Goal: Task Accomplishment & Management: Use online tool/utility

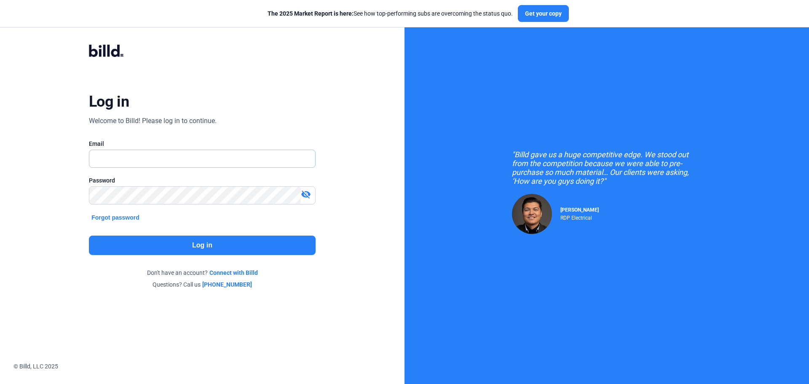
type input "[PERSON_NAME][EMAIL_ADDRESS][DOMAIN_NAME]"
click at [195, 247] on button "Log in" at bounding box center [202, 244] width 227 height 19
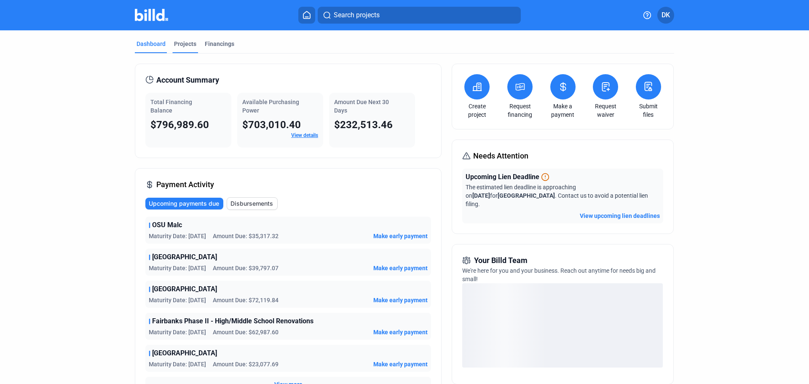
click at [176, 45] on div "Projects" at bounding box center [185, 44] width 22 height 8
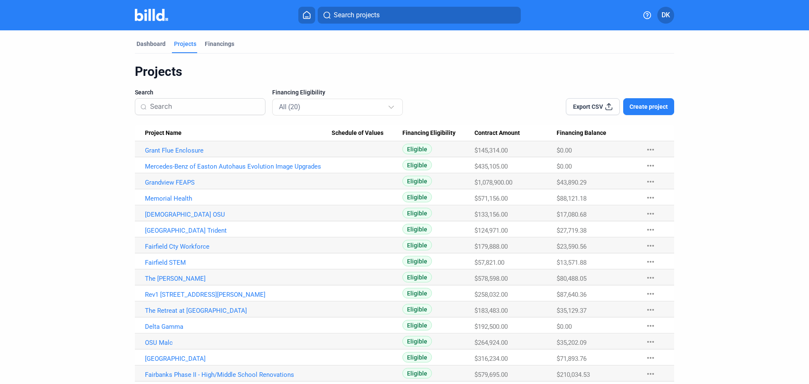
click at [160, 134] on span "Project Name" at bounding box center [163, 133] width 37 height 8
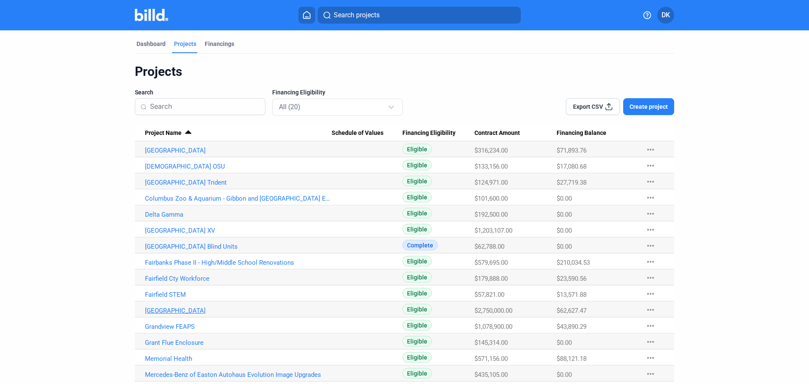
click at [168, 310] on link "[GEOGRAPHIC_DATA]" at bounding box center [238, 311] width 187 height 8
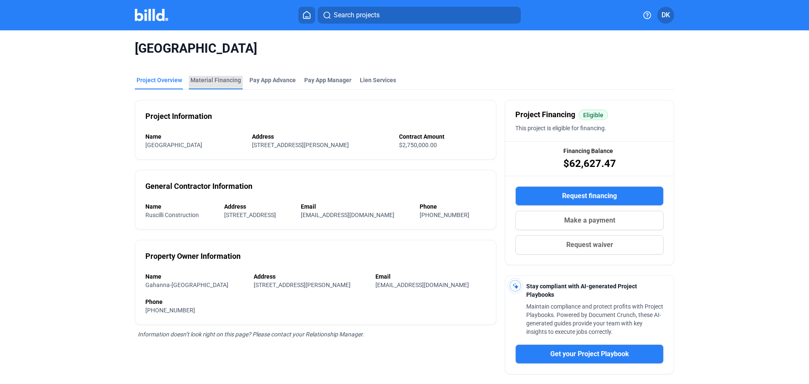
click at [215, 81] on div "Material Financing" at bounding box center [215, 80] width 51 height 8
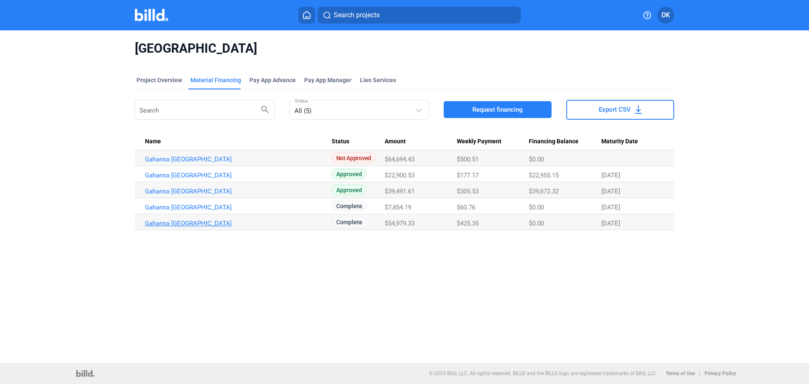
click at [202, 222] on link "Gahanna [GEOGRAPHIC_DATA]" at bounding box center [238, 223] width 187 height 8
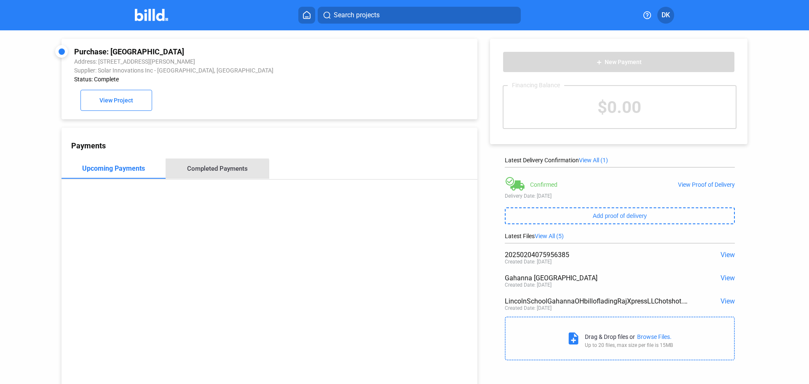
click at [216, 172] on div "Completed Payments" at bounding box center [217, 169] width 61 height 8
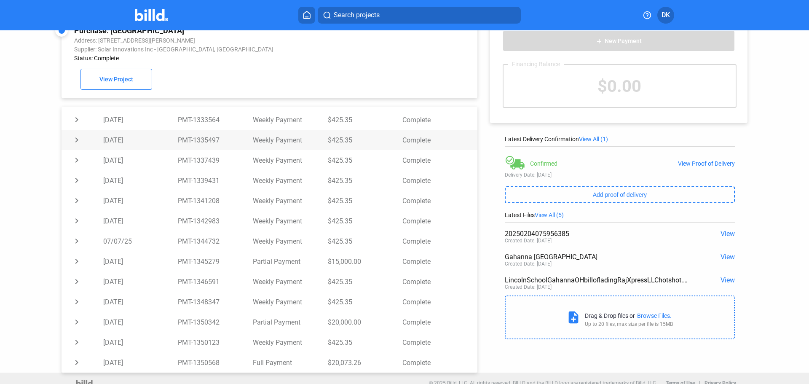
scroll to position [32, 0]
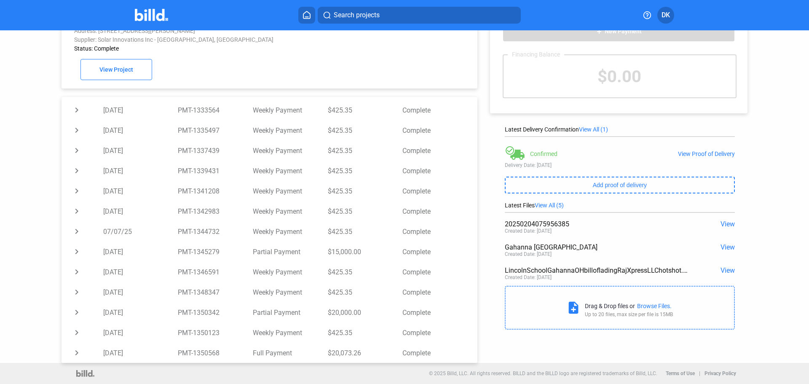
click at [729, 270] on span "View" at bounding box center [727, 270] width 14 height 8
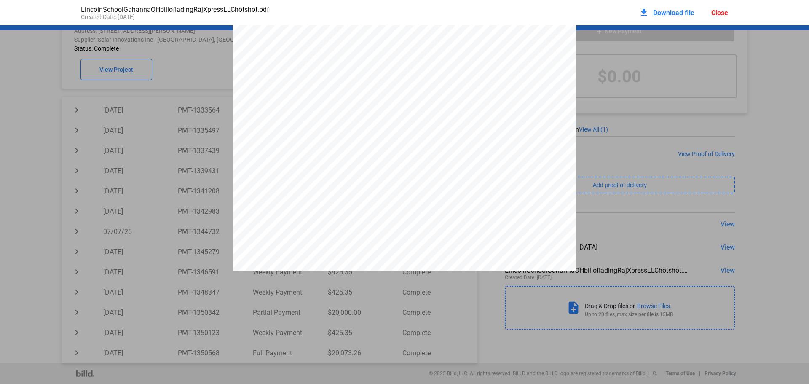
scroll to position [0, 0]
click at [718, 11] on div "Close" at bounding box center [719, 13] width 17 height 8
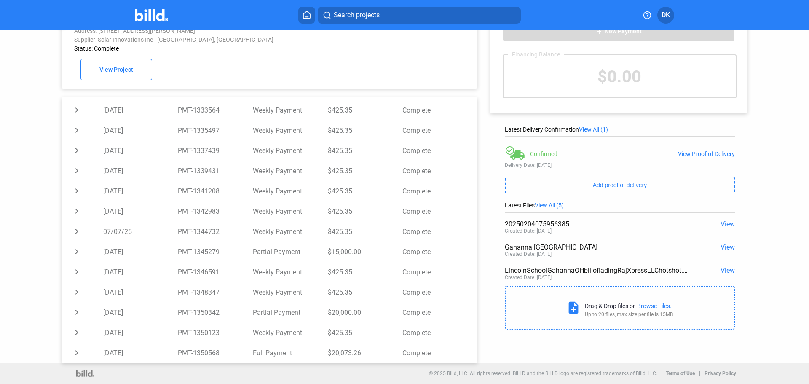
click at [725, 246] on span "View" at bounding box center [727, 247] width 14 height 8
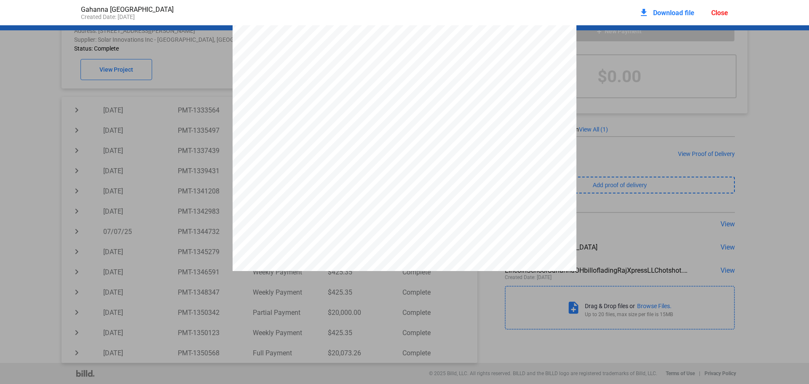
scroll to position [3, 0]
drag, startPoint x: 717, startPoint y: 15, endPoint x: 507, endPoint y: 235, distance: 303.6
click at [554, 227] on div "Gahanna [GEOGRAPHIC_DATA] Created Date: [DATE] download Download file Close Fro…" at bounding box center [404, 192] width 809 height 384
click at [503, 250] on div "From : [PERSON_NAME] [PERSON_NAME][EMAIL_ADDRESS][DOMAIN_NAME] Subject : FW: Jo…" at bounding box center [405, 244] width 344 height 445
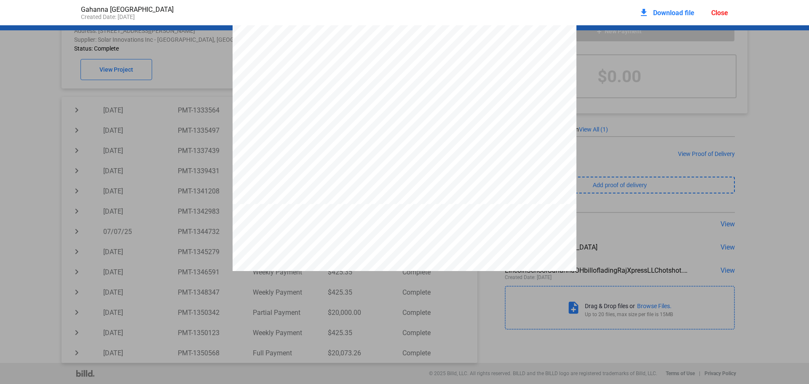
click at [722, 12] on div "Close" at bounding box center [719, 13] width 17 height 8
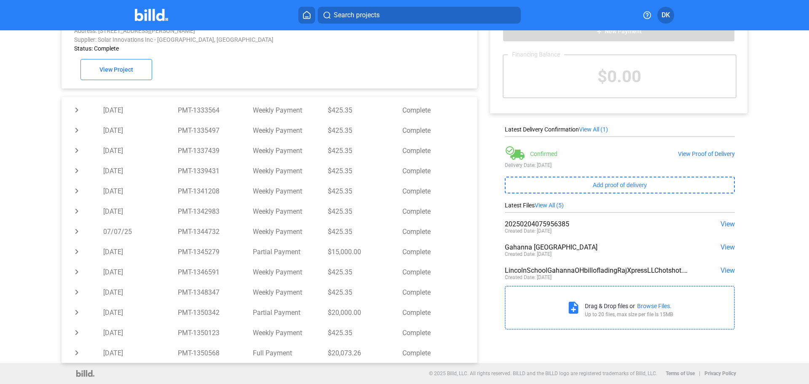
click at [728, 225] on span "View" at bounding box center [727, 224] width 14 height 8
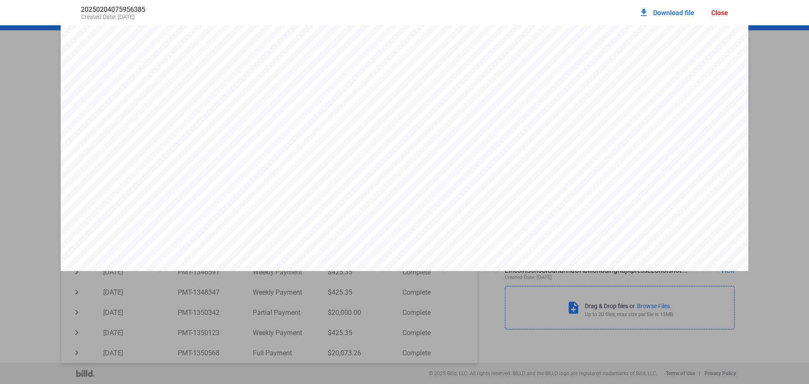
scroll to position [0, 0]
click at [722, 14] on div "Close" at bounding box center [719, 13] width 17 height 8
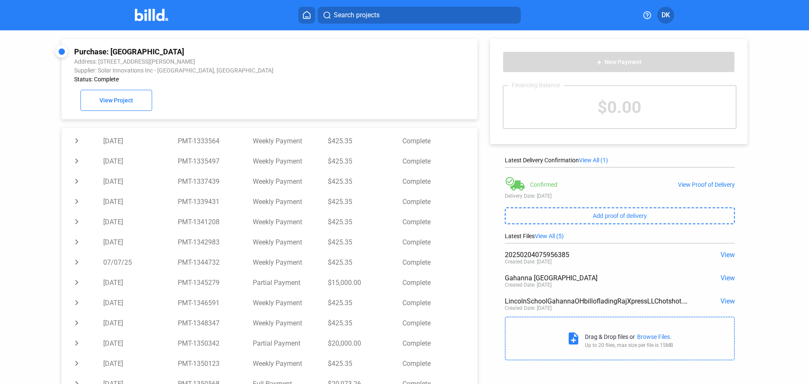
click at [727, 301] on span "View" at bounding box center [727, 301] width 14 height 8
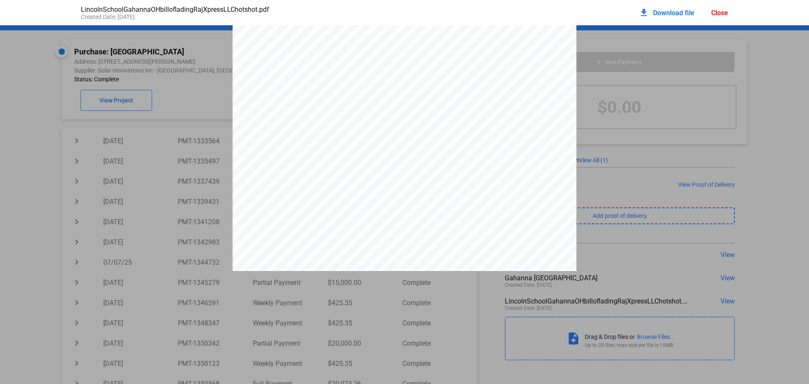
scroll to position [251, 0]
click at [711, 15] on div "Close" at bounding box center [719, 13] width 17 height 8
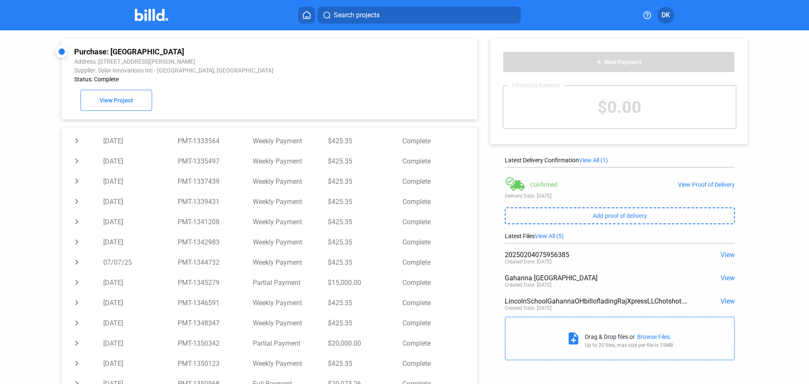
click at [720, 278] on span "View" at bounding box center [727, 278] width 14 height 8
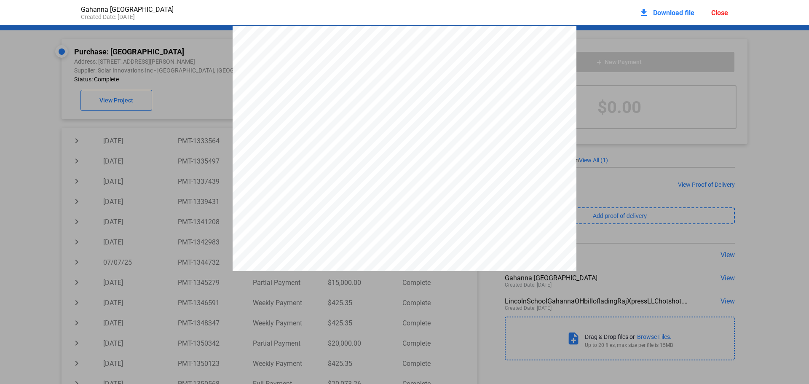
scroll to position [4, 0]
click at [735, 12] on div "Gahanna [GEOGRAPHIC_DATA] Created Date: [DATE] download Download file Close" at bounding box center [404, 12] width 664 height 25
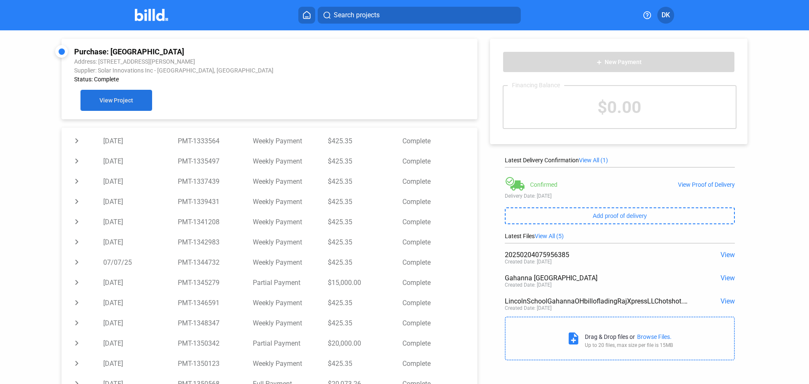
click at [128, 104] on span "View Project" at bounding box center [116, 100] width 34 height 7
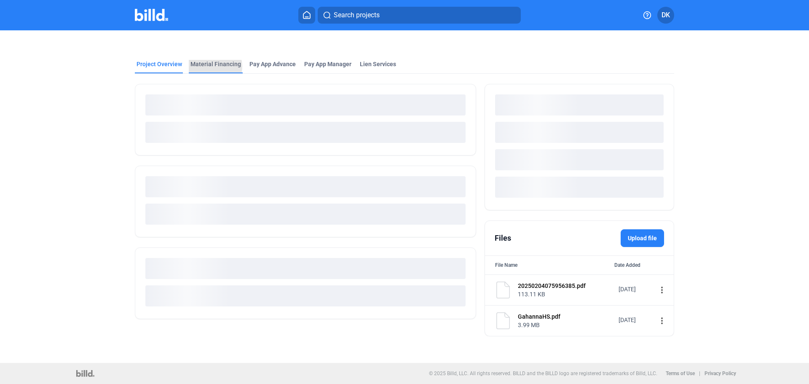
click at [211, 67] on div "Material Financing" at bounding box center [215, 64] width 51 height 8
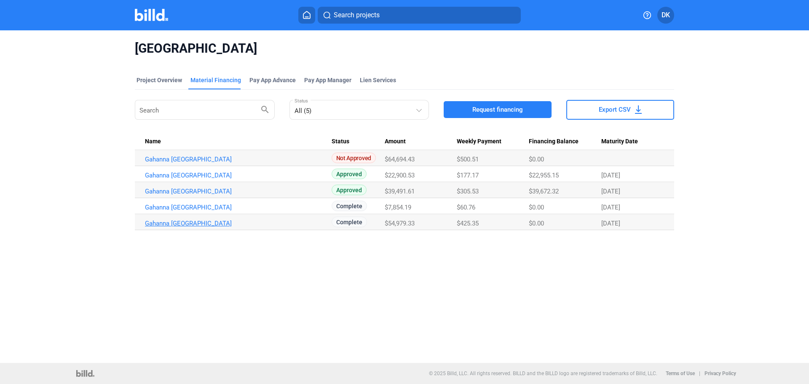
click at [181, 224] on link "Gahanna [GEOGRAPHIC_DATA]" at bounding box center [238, 223] width 187 height 8
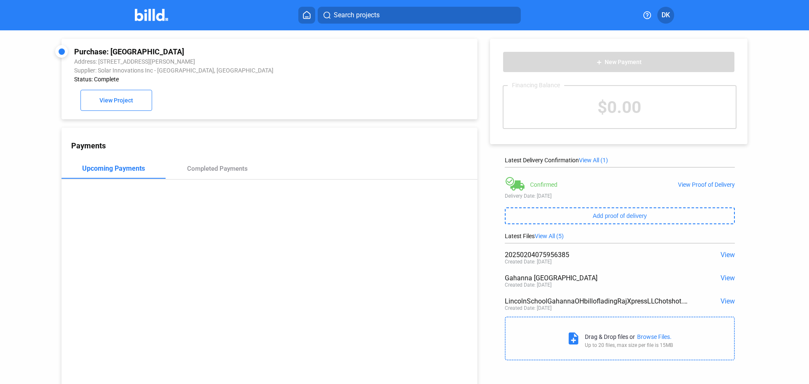
click at [526, 228] on div "Latest Delivery Confirmation View All (1) Confirmed View Proof of Delivery Deli…" at bounding box center [620, 195] width 230 height 76
click at [554, 236] on span "View All (5)" at bounding box center [549, 236] width 29 height 7
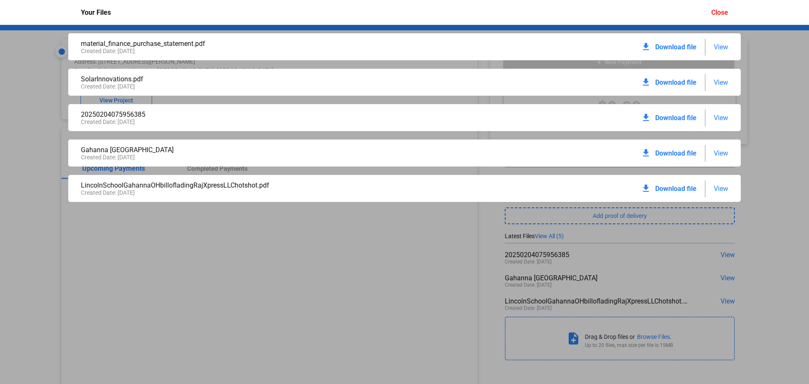
click at [715, 80] on span "View" at bounding box center [721, 82] width 14 height 8
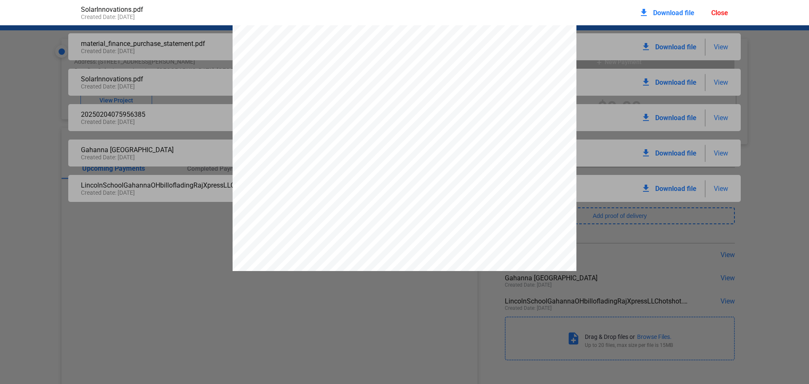
scroll to position [207, 0]
click at [720, 15] on div "Close" at bounding box center [719, 13] width 17 height 8
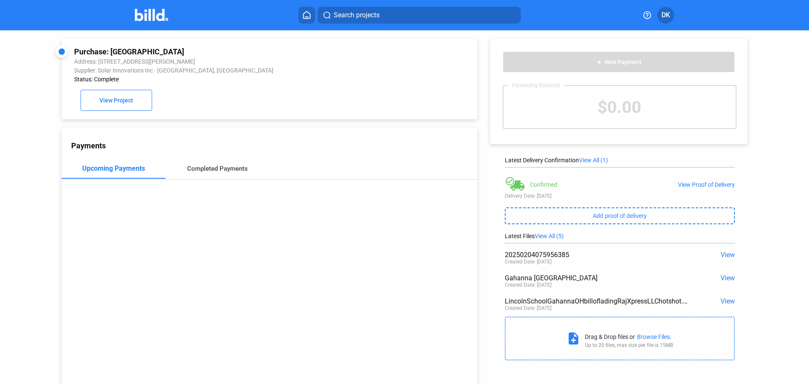
click at [221, 171] on div "Completed Payments" at bounding box center [217, 169] width 61 height 8
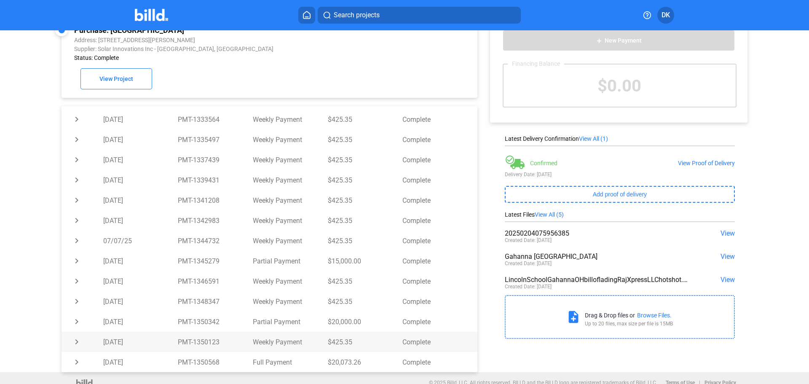
scroll to position [32, 0]
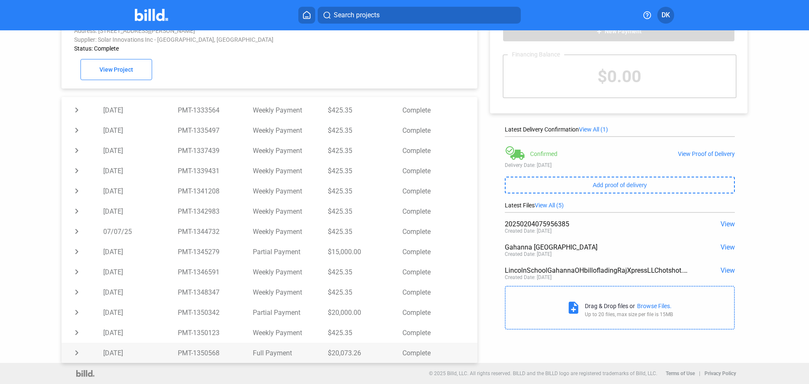
click at [199, 351] on td "PMT-1350568" at bounding box center [215, 352] width 75 height 20
click at [199, 350] on td "PMT-1350568" at bounding box center [215, 352] width 75 height 20
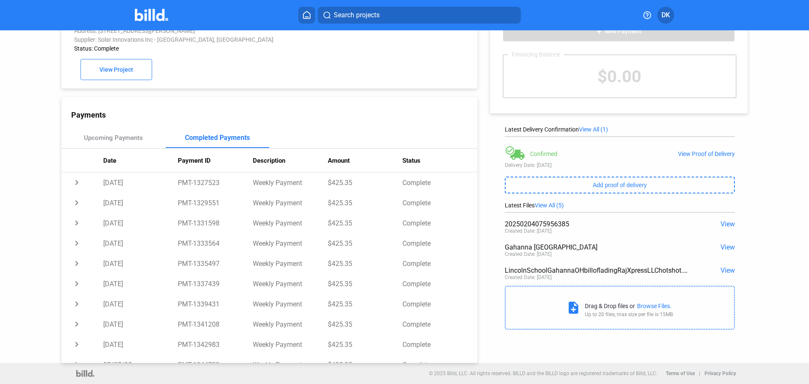
scroll to position [0, 0]
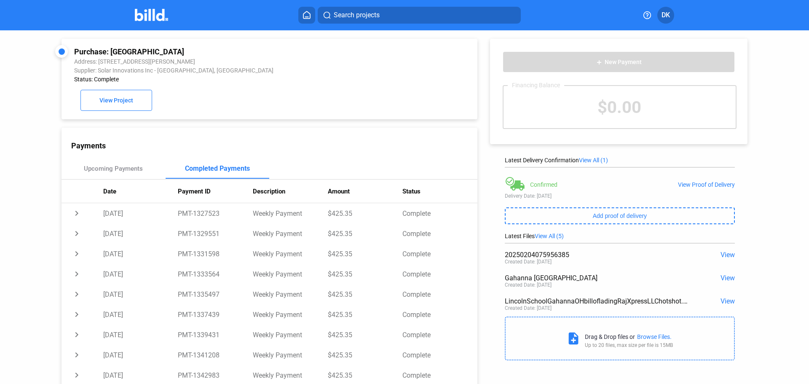
click at [152, 19] on img at bounding box center [151, 15] width 33 height 12
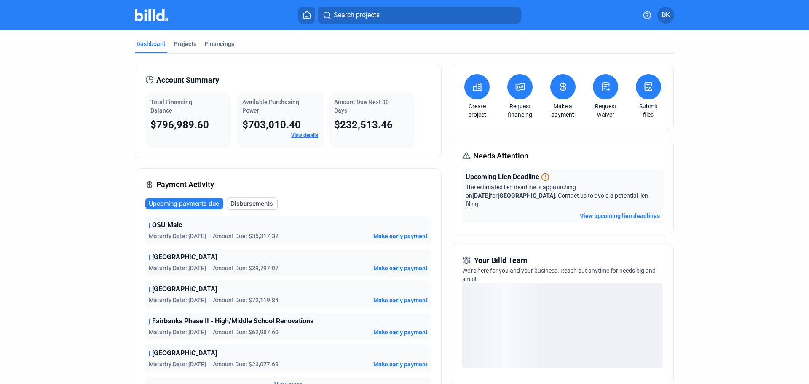
click at [198, 203] on span "Upcoming payments due" at bounding box center [184, 203] width 70 height 8
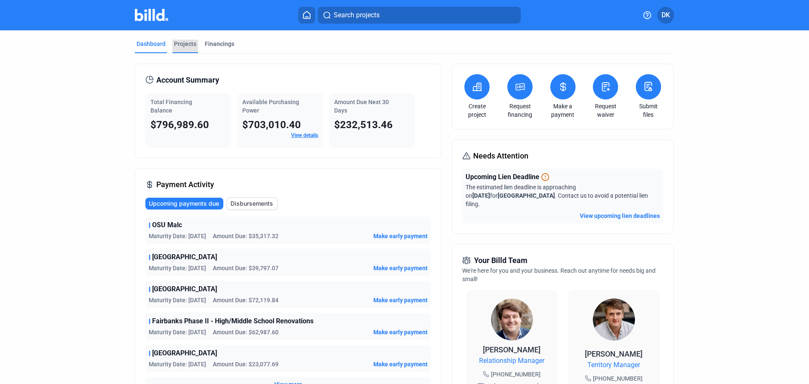
click at [187, 42] on div "Projects" at bounding box center [185, 44] width 22 height 8
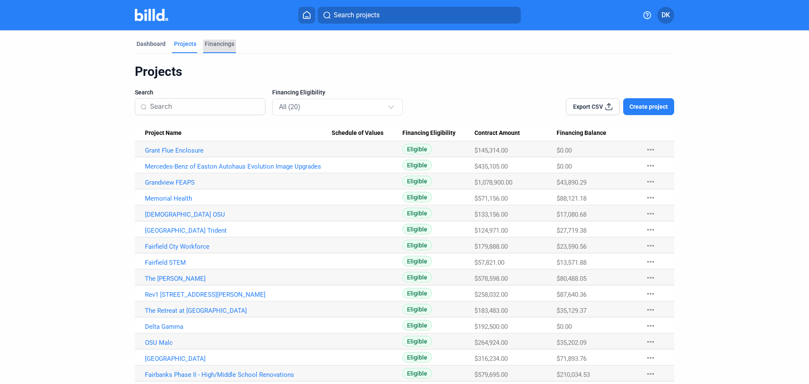
click at [231, 46] on div "Financings" at bounding box center [219, 46] width 33 height 13
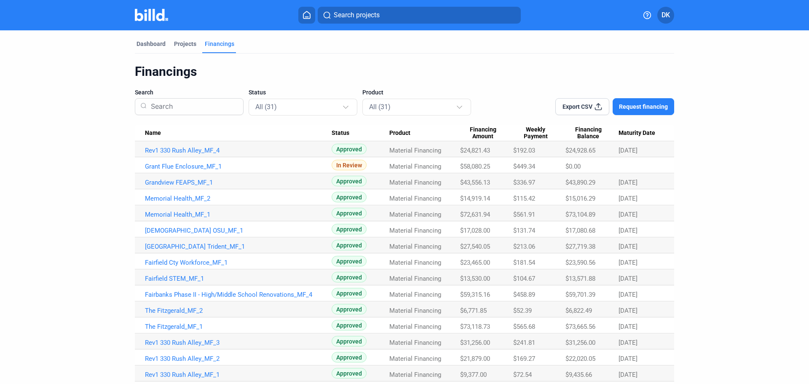
click at [211, 42] on div "Financings" at bounding box center [219, 44] width 29 height 8
click at [150, 43] on div "Dashboard" at bounding box center [150, 44] width 29 height 8
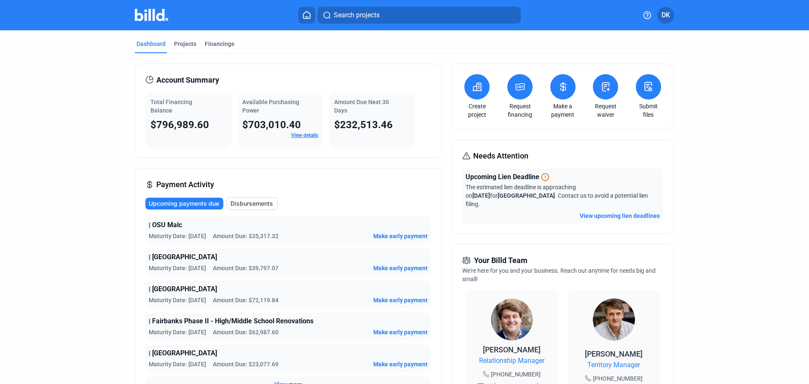
click at [632, 211] on button "View upcoming lien deadlines" at bounding box center [620, 215] width 80 height 8
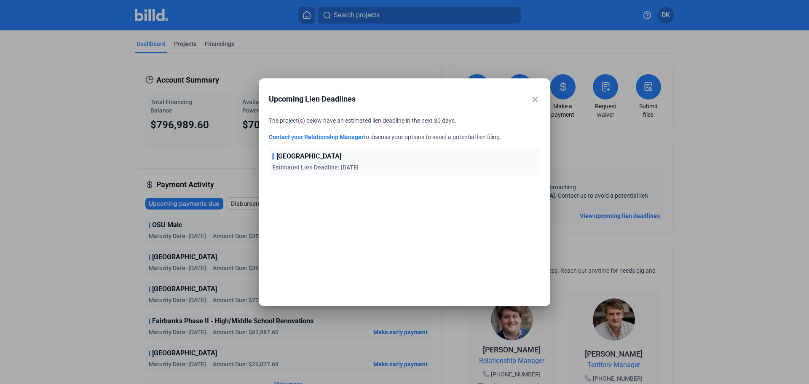
click at [537, 99] on mat-icon "close" at bounding box center [535, 99] width 10 height 10
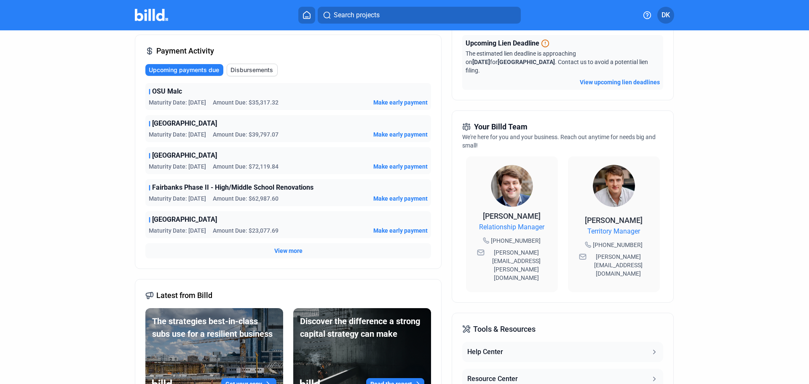
scroll to position [140, 0]
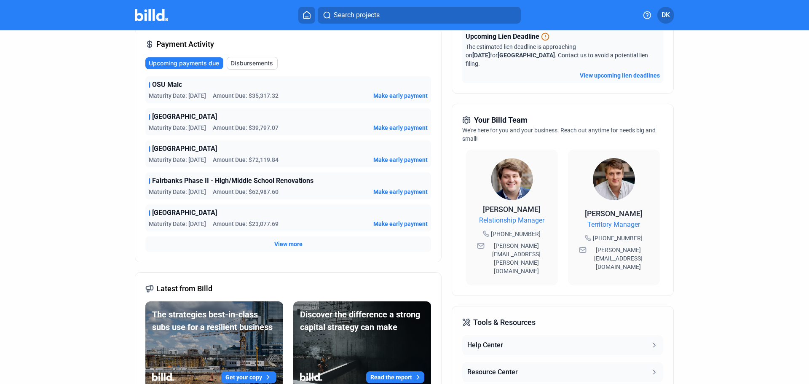
click at [198, 70] on div "Upcoming payments due Disbursements OSU Malc Maturity Date: [DATE] Amount Due: …" at bounding box center [288, 154] width 286 height 195
click at [198, 61] on span "Upcoming payments due" at bounding box center [184, 63] width 70 height 8
click at [174, 63] on span "Upcoming payments due" at bounding box center [184, 63] width 70 height 8
click at [288, 245] on span "View more" at bounding box center [288, 244] width 28 height 8
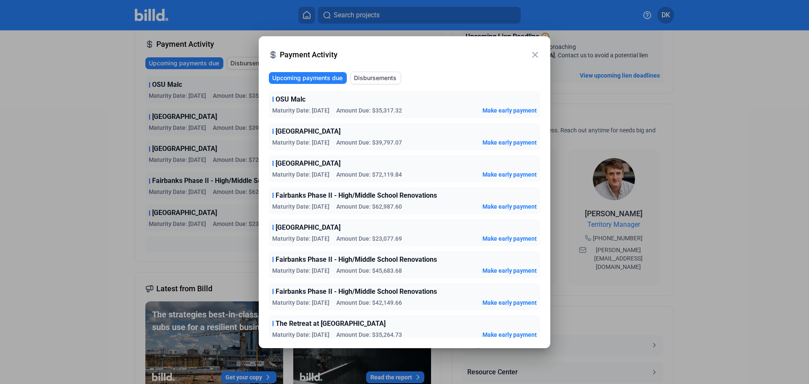
click at [331, 51] on span "Payment Activity" at bounding box center [405, 55] width 250 height 12
click at [327, 55] on span "Payment Activity" at bounding box center [405, 55] width 250 height 12
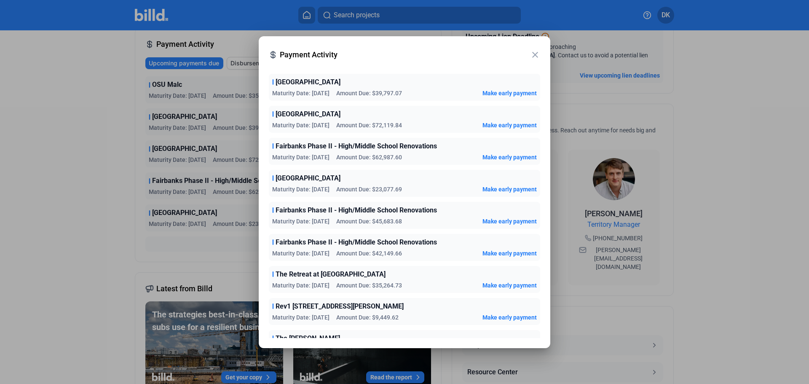
scroll to position [0, 0]
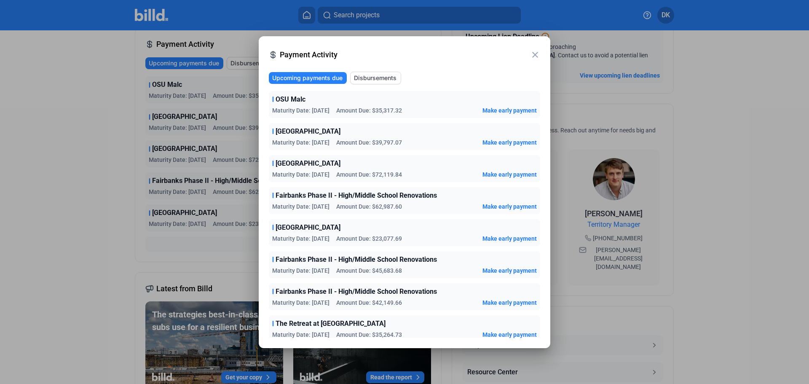
click at [288, 49] on span "Payment Activity" at bounding box center [405, 55] width 250 height 12
click at [541, 57] on mat-dialog-container "close Payment Activity Upcoming payments due Disbursements OSU Malc Maturity Da…" at bounding box center [404, 192] width 291 height 312
click at [533, 57] on mat-icon "close" at bounding box center [535, 55] width 10 height 10
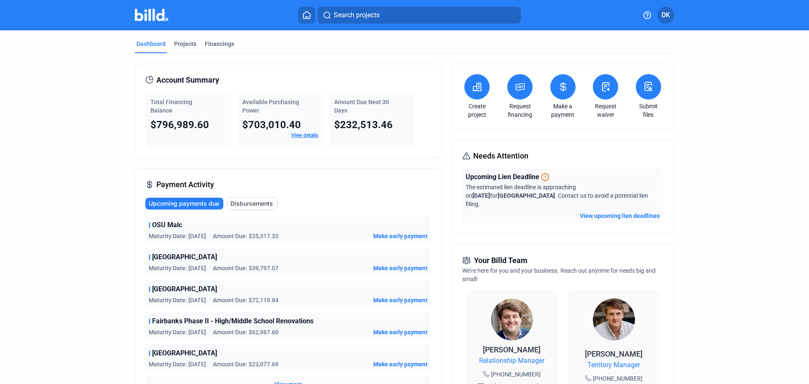
click at [566, 92] on button at bounding box center [562, 86] width 25 height 25
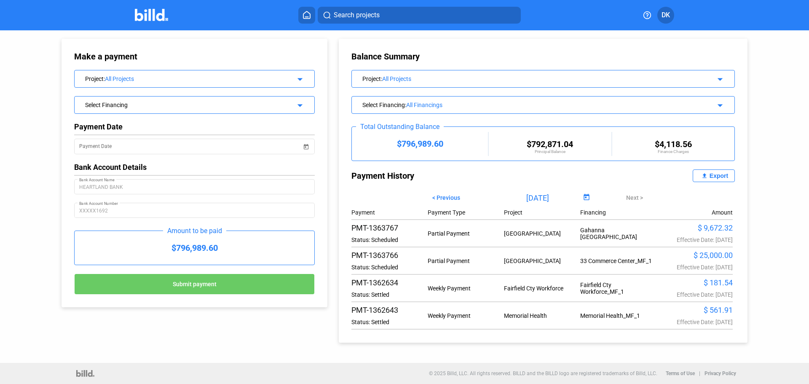
click at [701, 179] on mat-icon "file_upload" at bounding box center [704, 176] width 10 height 10
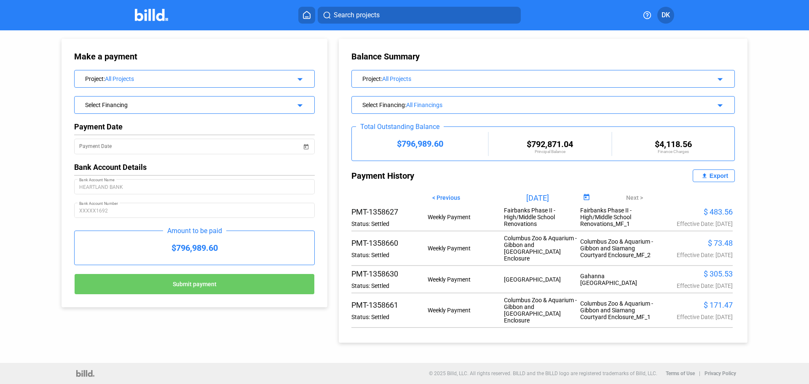
scroll to position [1, 0]
click at [580, 196] on span "Open calendar" at bounding box center [586, 196] width 20 height 20
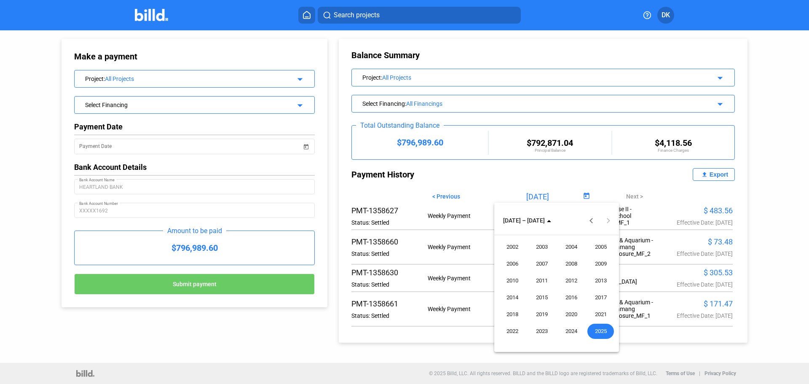
click at [591, 220] on button "Previous 24 years" at bounding box center [591, 220] width 17 height 17
click at [610, 222] on span "Next 24 years" at bounding box center [608, 220] width 20 height 20
click at [602, 328] on span "2025" at bounding box center [600, 331] width 27 height 15
click at [602, 278] on span "AUG" at bounding box center [600, 280] width 27 height 15
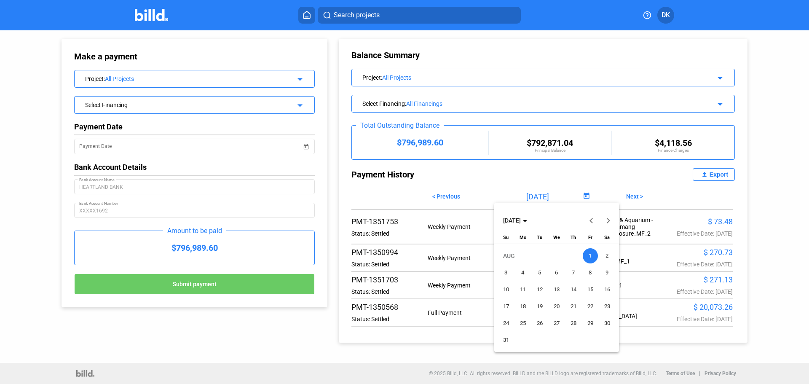
scroll to position [1332, 0]
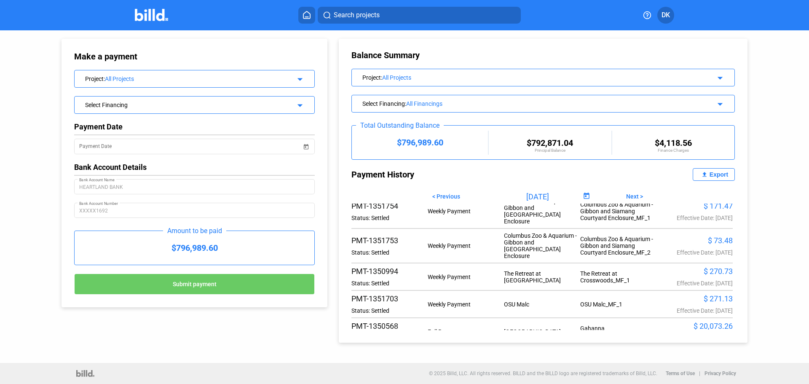
click at [714, 175] on div "Export" at bounding box center [718, 174] width 19 height 7
drag, startPoint x: 30, startPoint y: 131, endPoint x: 41, endPoint y: 136, distance: 12.1
click at [28, 131] on div "Make a payment Project : All Projects arrow_drop_down Select Financing arrow_dr…" at bounding box center [404, 196] width 809 height 332
click at [38, 220] on div "Make a payment Project : All Projects arrow_drop_down Select Financing arrow_dr…" at bounding box center [404, 196] width 809 height 332
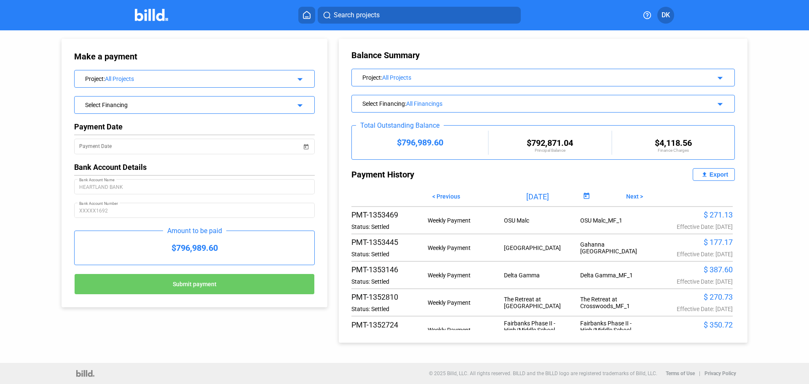
scroll to position [770, 0]
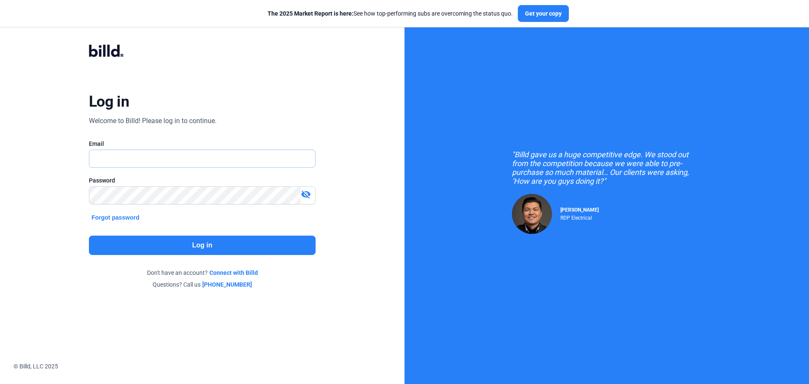
type input "[PERSON_NAME][EMAIL_ADDRESS][DOMAIN_NAME]"
click at [203, 251] on button "Log in" at bounding box center [202, 244] width 227 height 19
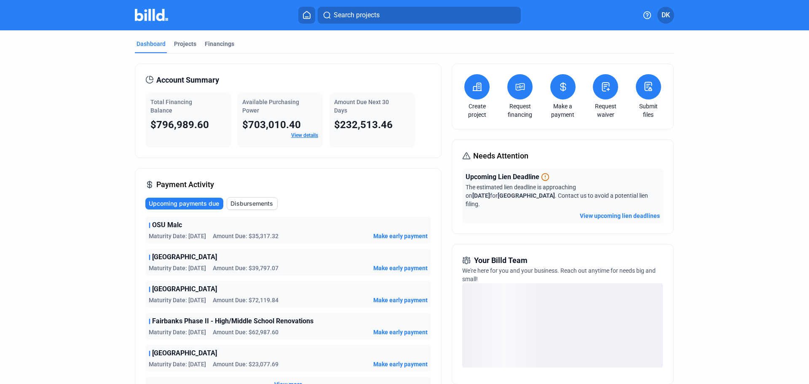
click at [579, 85] on div "Create project Request financing Make a payment Request waiver Submit files" at bounding box center [563, 97] width 222 height 66
click at [570, 88] on button at bounding box center [562, 86] width 25 height 25
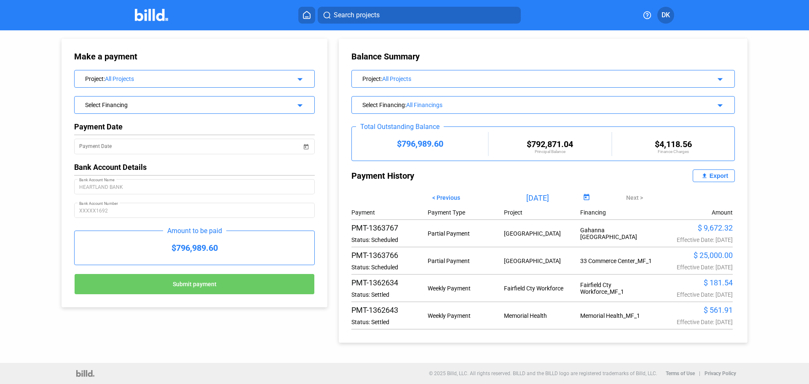
click at [579, 195] on span "Open calendar" at bounding box center [586, 197] width 20 height 20
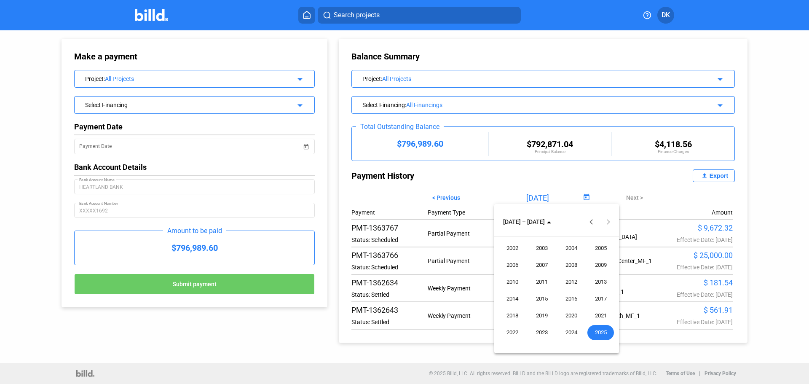
click at [600, 335] on span "2025" at bounding box center [600, 332] width 27 height 15
click at [601, 282] on span "AUG" at bounding box center [600, 281] width 27 height 15
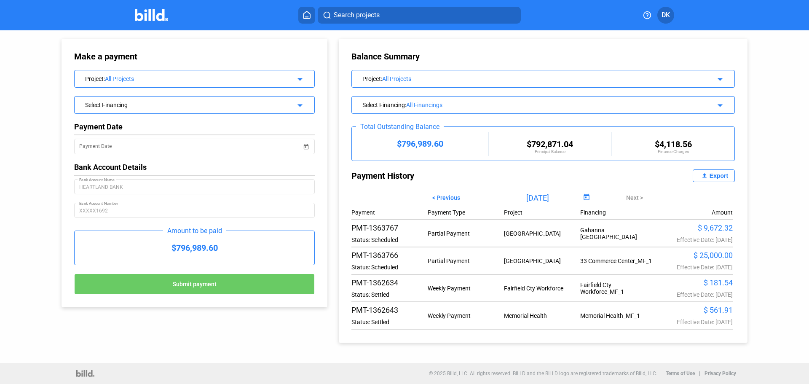
type input "[DATE]"
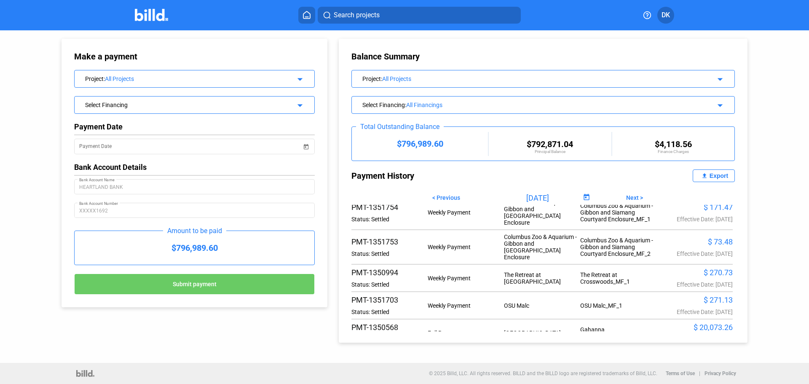
scroll to position [1, 0]
click at [600, 325] on div "Gahanna [GEOGRAPHIC_DATA]" at bounding box center [618, 331] width 76 height 13
click at [717, 334] on div "Effective Date: [DATE]" at bounding box center [694, 337] width 76 height 7
